Goal: Task Accomplishment & Management: Manage account settings

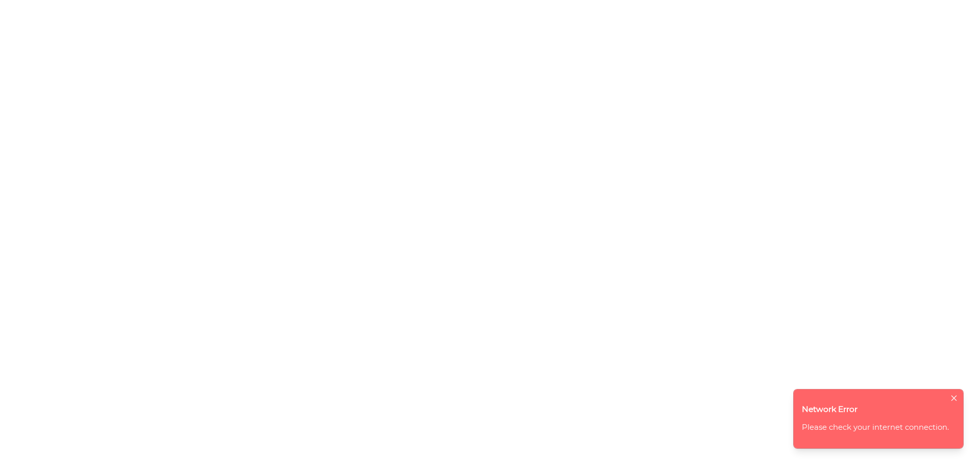
click at [957, 396] on icon "close" at bounding box center [953, 398] width 7 height 7
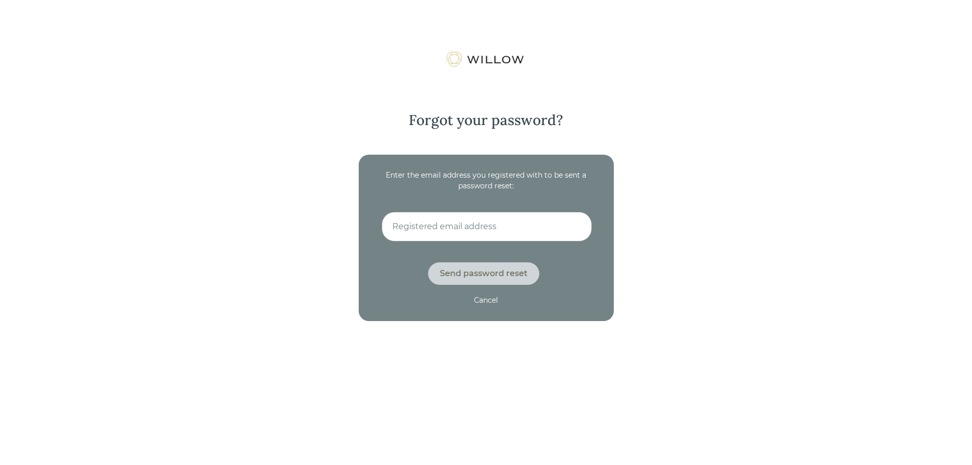
click at [421, 225] on input at bounding box center [487, 227] width 210 height 30
type input "[EMAIL_ADDRESS][DOMAIN_NAME]"
click at [487, 295] on div "Cancel" at bounding box center [486, 300] width 24 height 11
click at [403, 234] on input at bounding box center [487, 227] width 210 height 30
type input "[EMAIL_ADDRESS][DOMAIN_NAME]"
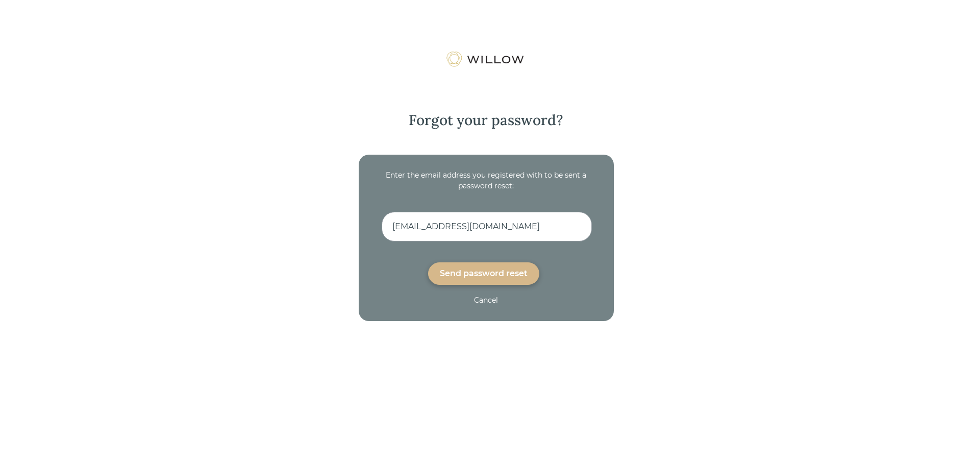
click at [470, 276] on div "Send password reset" at bounding box center [484, 273] width 88 height 12
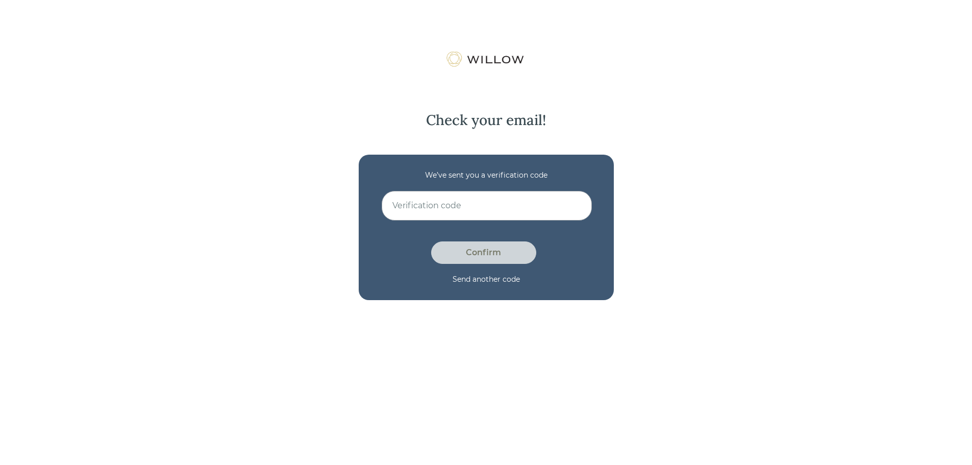
click at [440, 209] on input at bounding box center [487, 206] width 210 height 30
type input "HoDCHING"
click at [475, 250] on div "Confirm" at bounding box center [484, 253] width 82 height 12
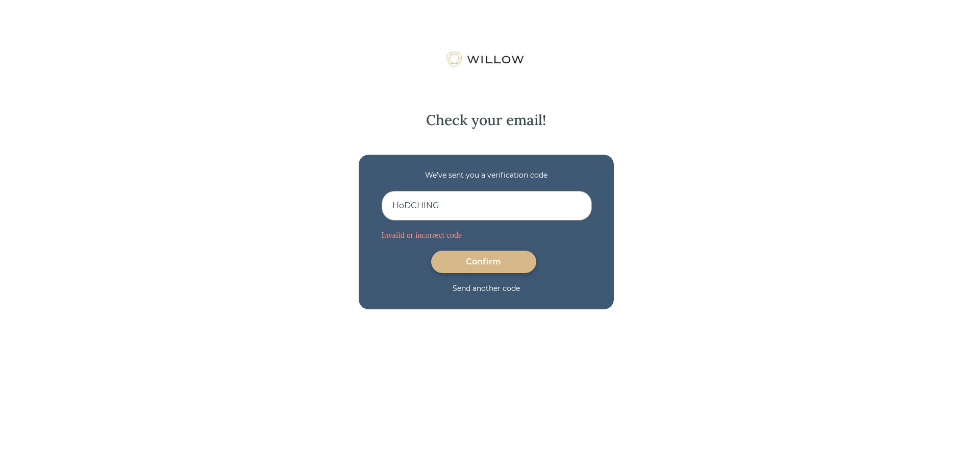
click at [446, 207] on input "HoDCHING" at bounding box center [487, 206] width 210 height 30
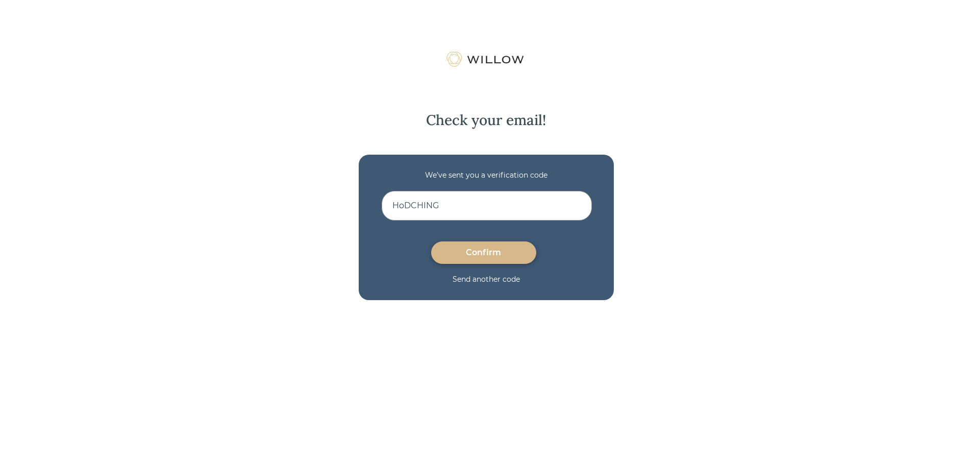
drag, startPoint x: 446, startPoint y: 207, endPoint x: 383, endPoint y: 203, distance: 62.9
click at [383, 203] on input "HoDCHING" at bounding box center [487, 206] width 210 height 30
type input "h"
click at [485, 251] on div "Confirm" at bounding box center [484, 253] width 82 height 12
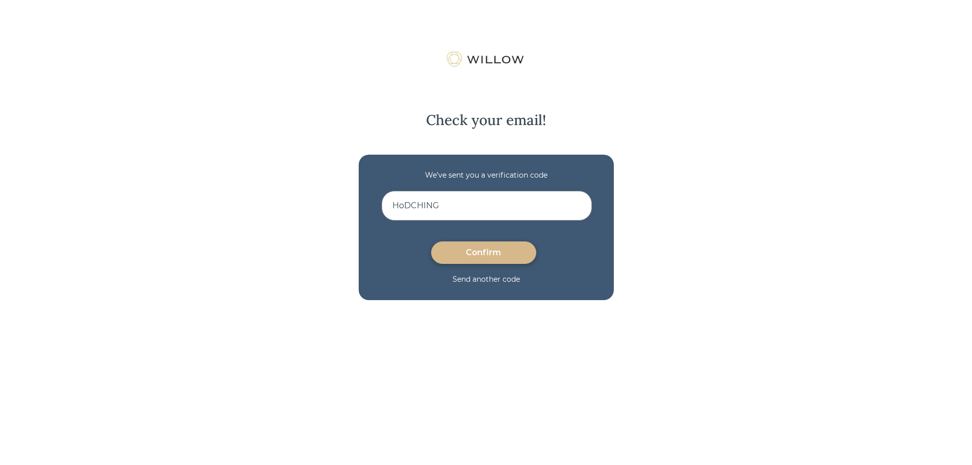
click at [489, 278] on div "Send another code" at bounding box center [486, 279] width 67 height 11
drag, startPoint x: 450, startPoint y: 207, endPoint x: 372, endPoint y: 215, distance: 78.1
click at [372, 215] on div "We’ve sent you a verification code HoDCHING Confirm Send another code" at bounding box center [486, 227] width 255 height 145
type input "ZPTGSKA6"
click at [497, 251] on div "Confirm" at bounding box center [484, 253] width 82 height 12
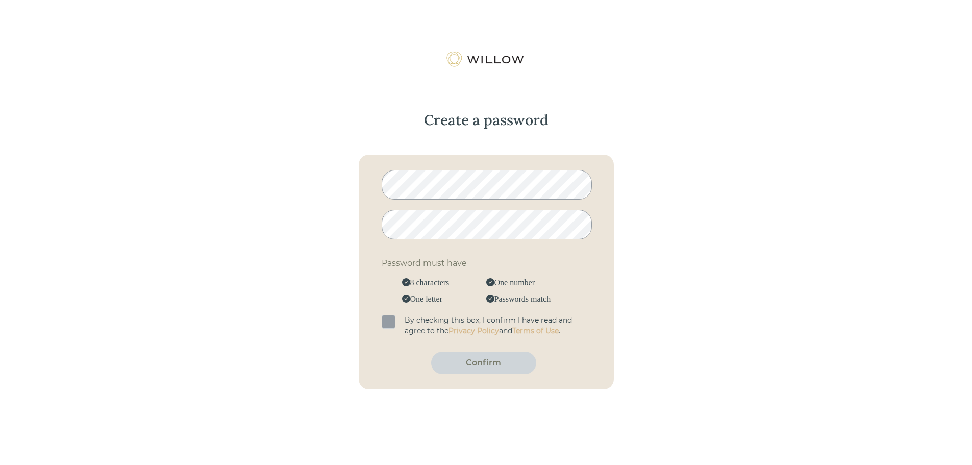
click at [390, 323] on span at bounding box center [389, 322] width 14 height 14
click at [384, 316] on input "checkbox" at bounding box center [384, 316] width 0 height 0
click at [466, 362] on div "Confirm" at bounding box center [484, 363] width 82 height 12
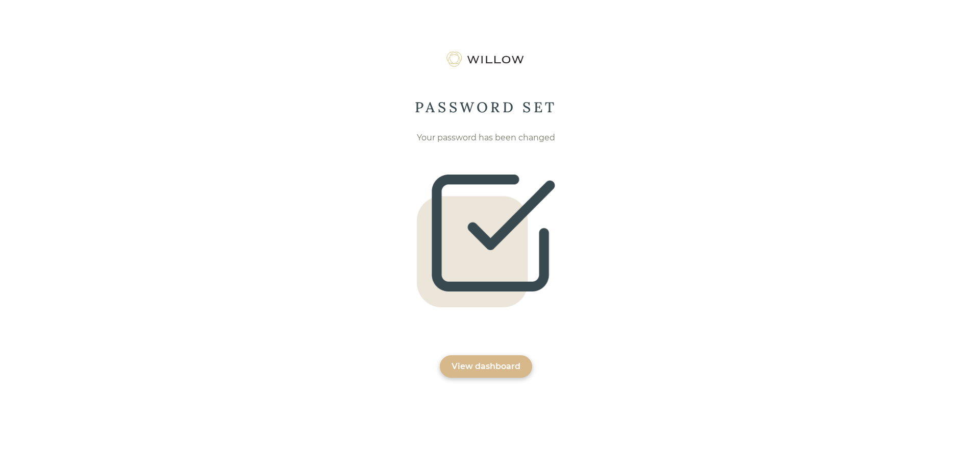
click at [516, 367] on div "View dashboard" at bounding box center [486, 366] width 69 height 12
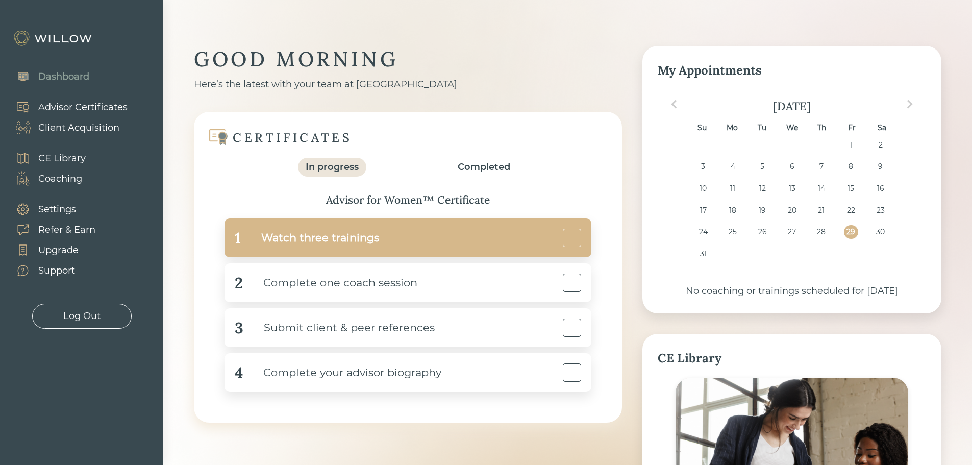
click at [306, 237] on div "Watch three trainings" at bounding box center [310, 238] width 138 height 23
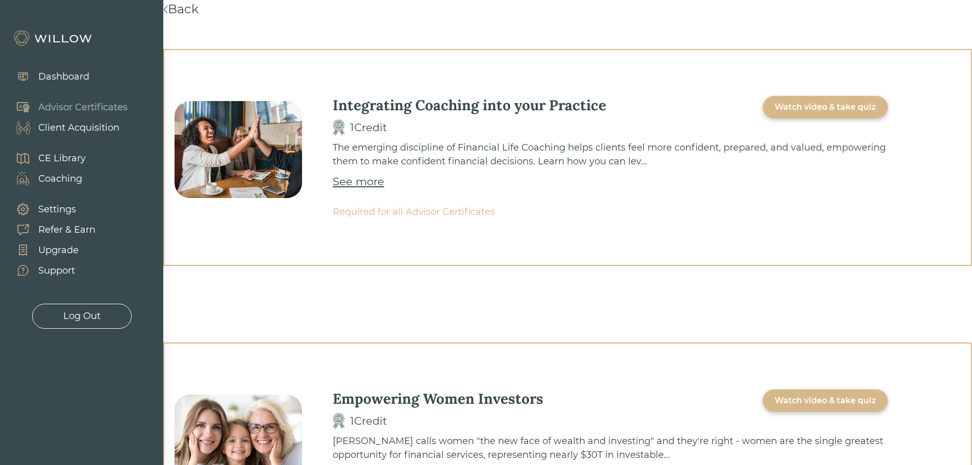
click at [369, 183] on div "See more" at bounding box center [359, 182] width 52 height 16
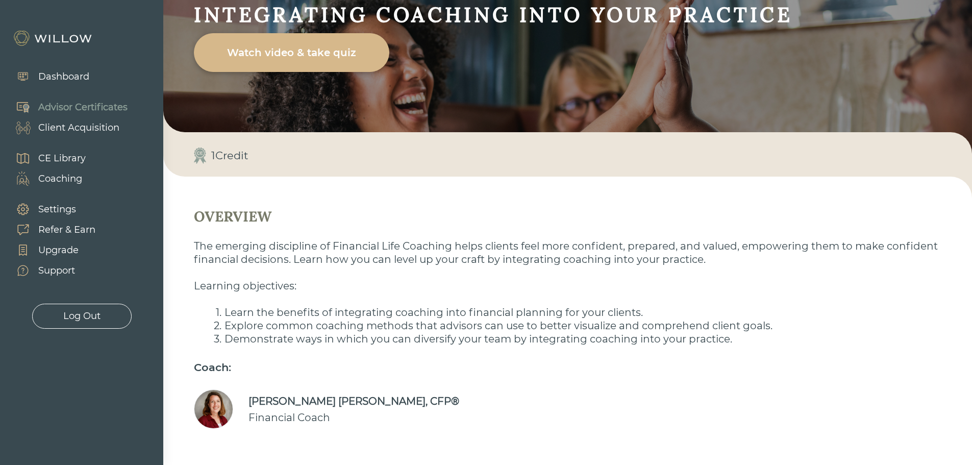
scroll to position [107, 0]
